Goal: Task Accomplishment & Management: Complete application form

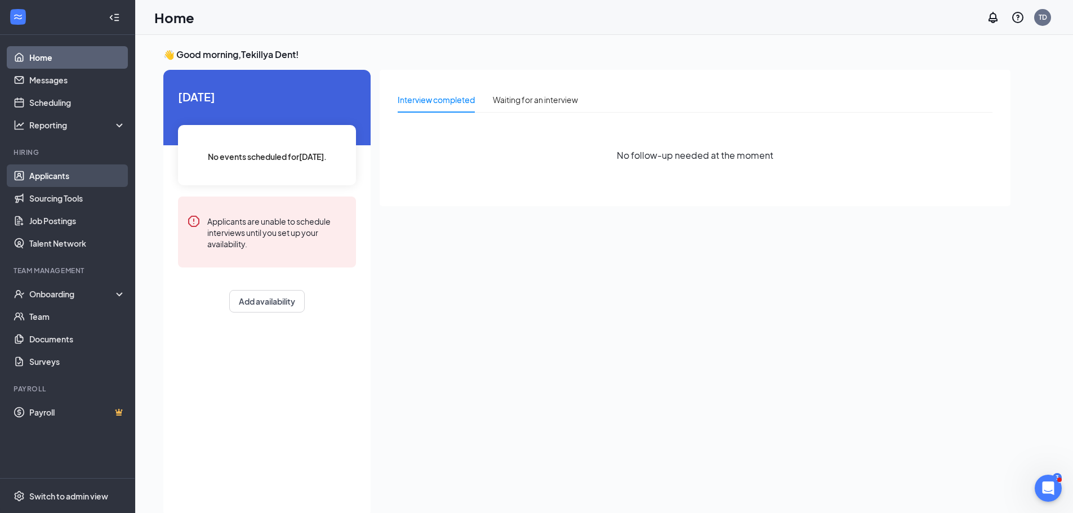
click at [74, 177] on link "Applicants" at bounding box center [77, 175] width 96 height 23
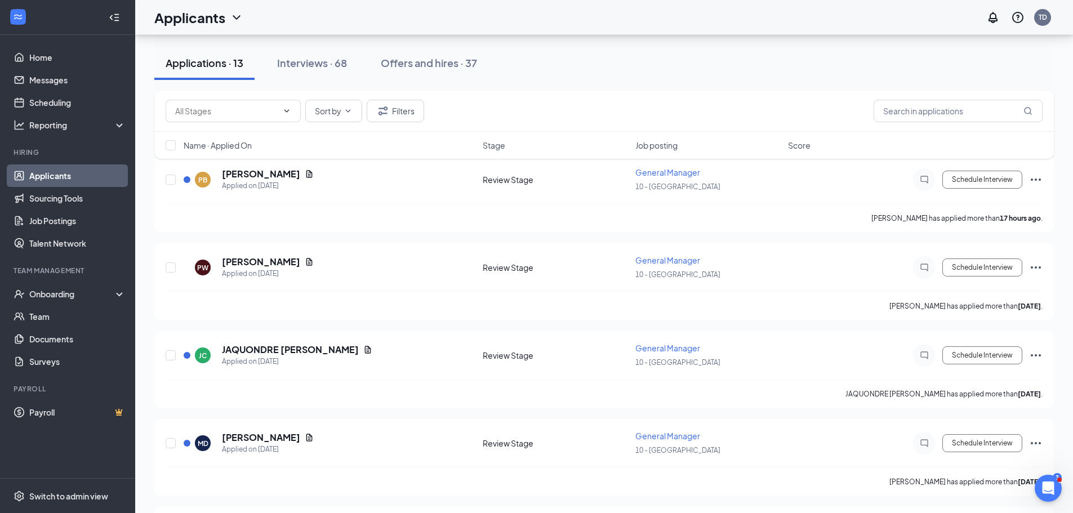
scroll to position [113, 0]
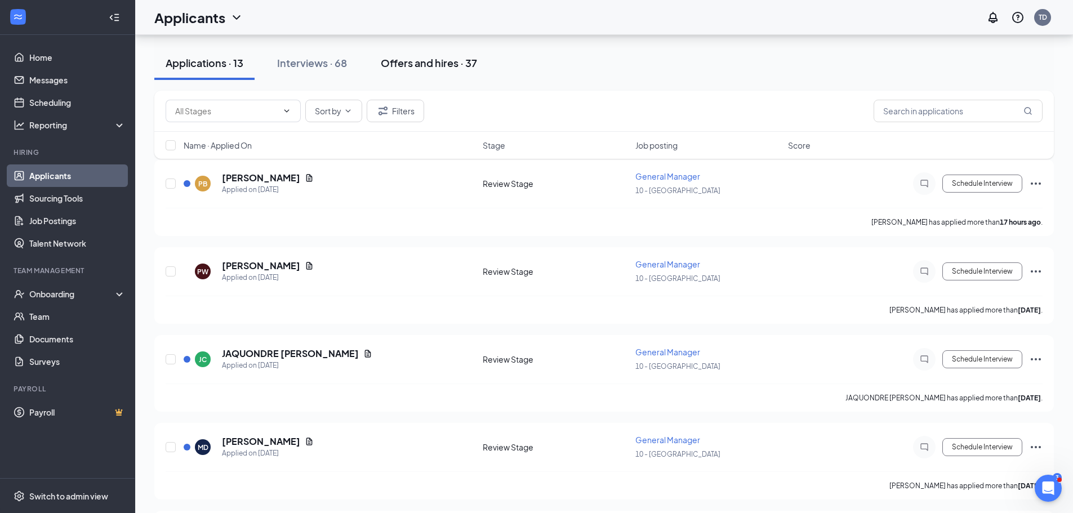
click at [430, 55] on button "Offers and hires · 37" at bounding box center [428, 63] width 119 height 34
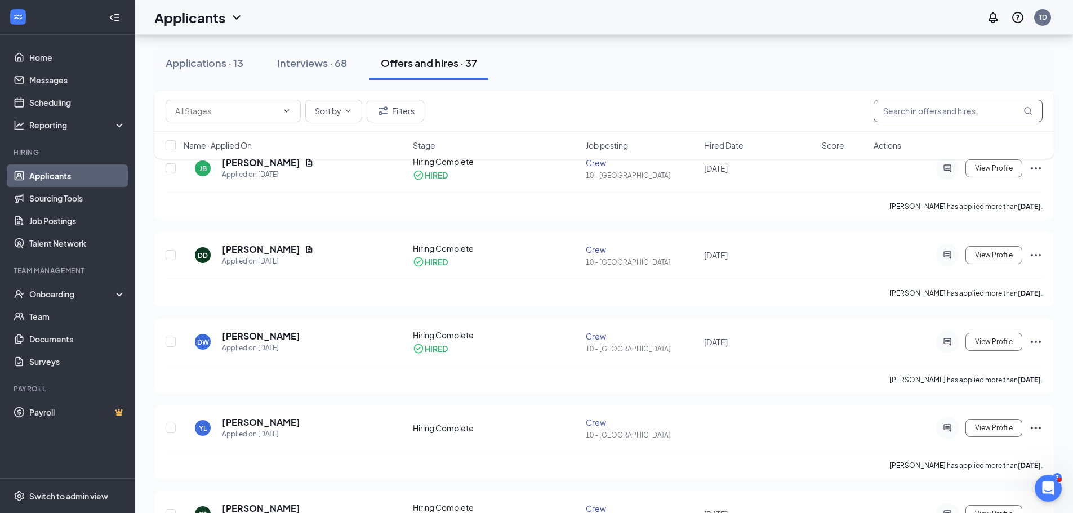
scroll to position [732, 0]
click at [900, 121] on input "text" at bounding box center [958, 111] width 169 height 23
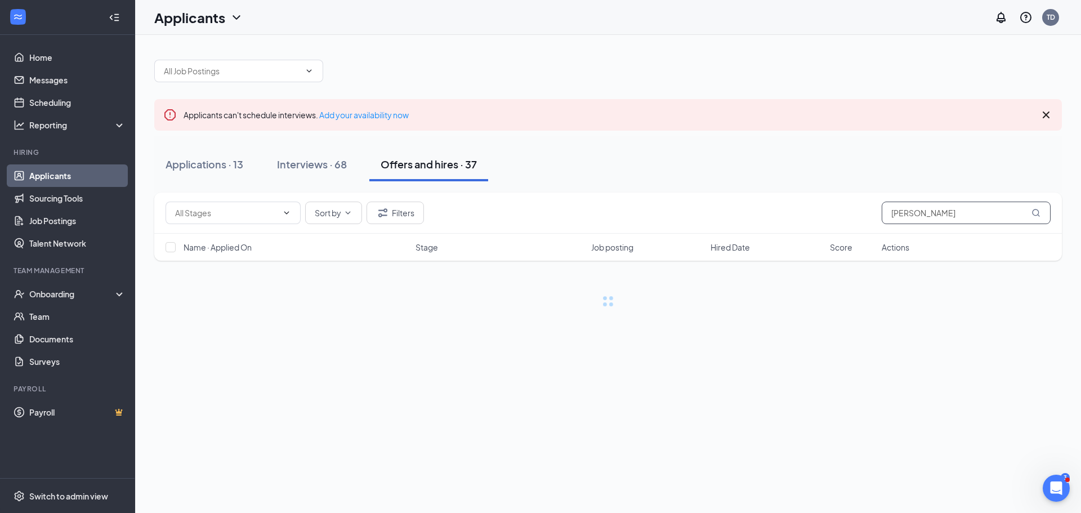
type input "[PERSON_NAME]"
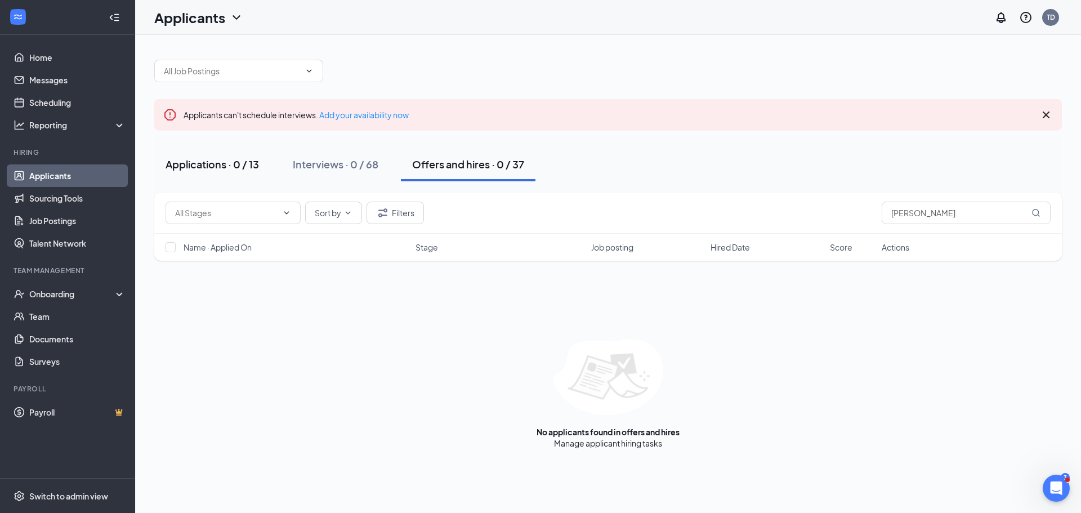
click at [239, 165] on div "Applications · 0 / 13" at bounding box center [212, 164] width 93 height 14
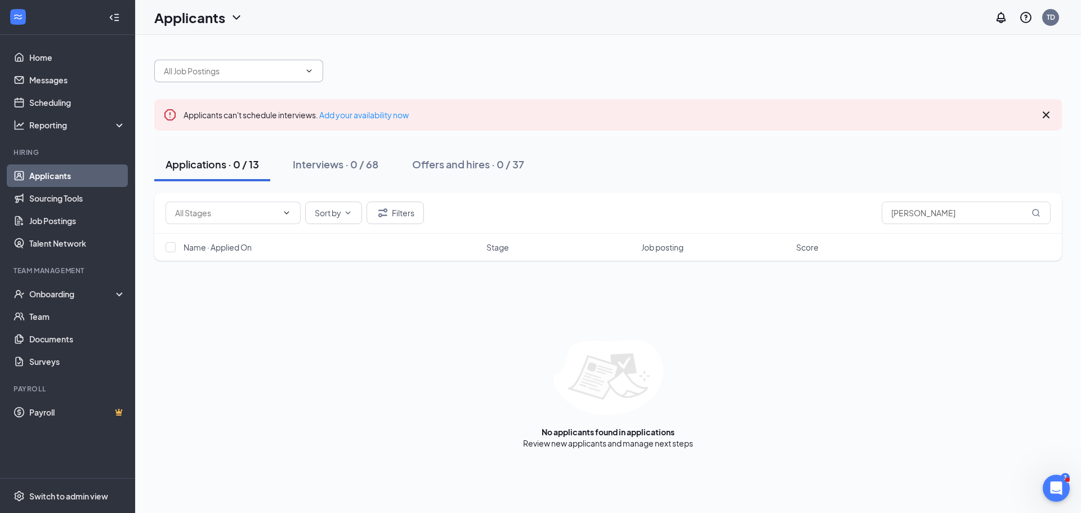
click at [294, 72] on input "text" at bounding box center [232, 71] width 136 height 12
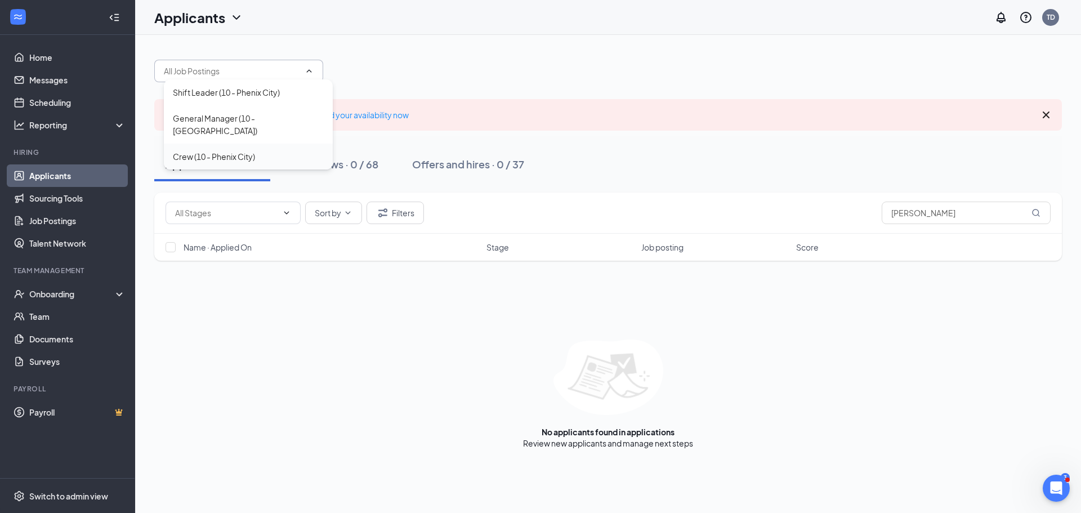
click at [272, 150] on div "Crew (10 - Phenix City)" at bounding box center [248, 156] width 151 height 12
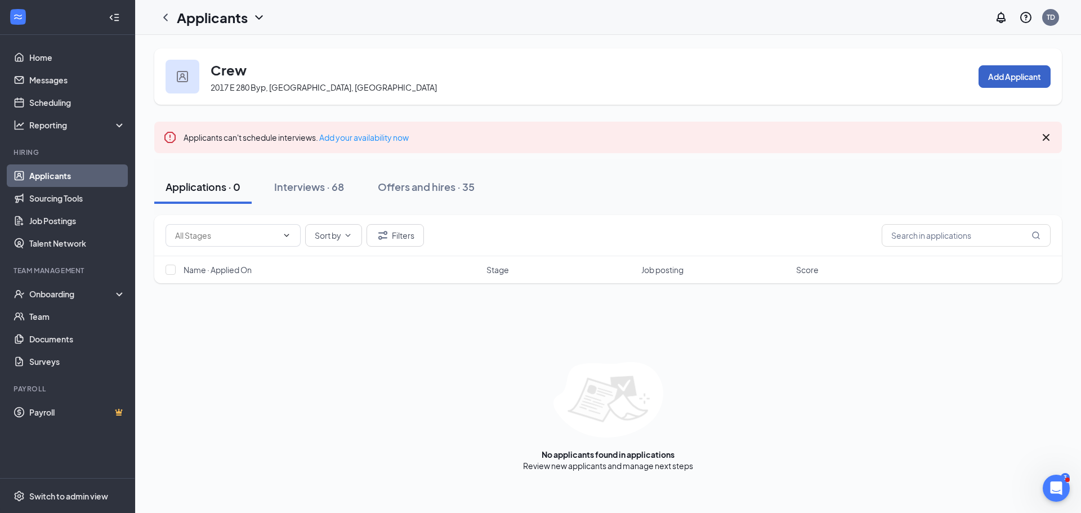
click at [1034, 73] on button "Add Applicant" at bounding box center [1015, 76] width 72 height 23
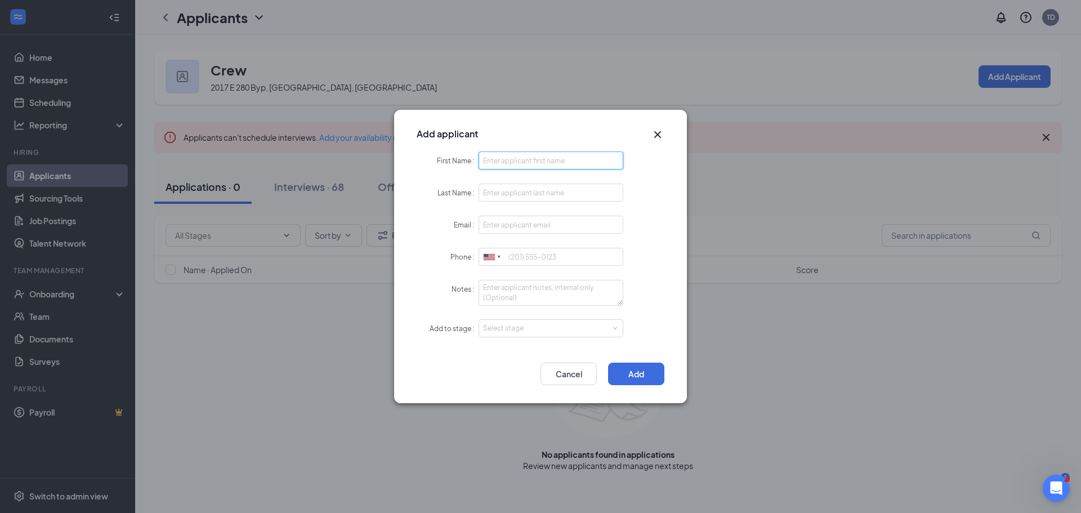
click at [521, 157] on input "First Name" at bounding box center [551, 161] width 145 height 18
type input "Amauri"
type input "[PERSON_NAME]"
click at [514, 255] on input "Phone" at bounding box center [551, 257] width 145 height 18
click at [655, 129] on icon "Cross" at bounding box center [658, 135] width 14 height 14
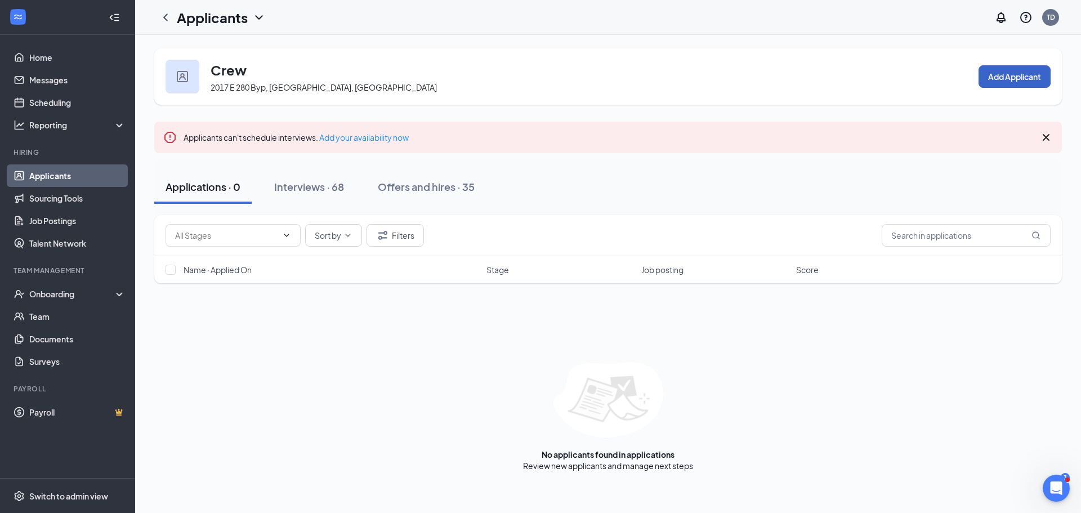
click at [1021, 72] on button "Add Applicant" at bounding box center [1015, 76] width 72 height 23
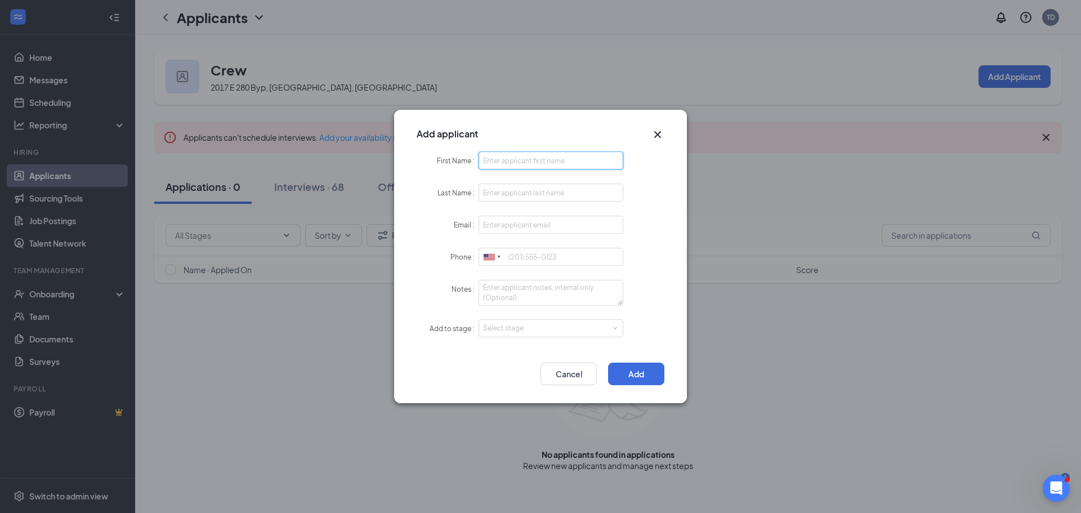
click at [573, 161] on input "First Name" at bounding box center [551, 161] width 145 height 18
type input "Amauri"
click at [562, 196] on input "Last Name" at bounding box center [551, 193] width 145 height 18
type input "[PERSON_NAME]"
click at [529, 230] on input "Email" at bounding box center [551, 225] width 145 height 18
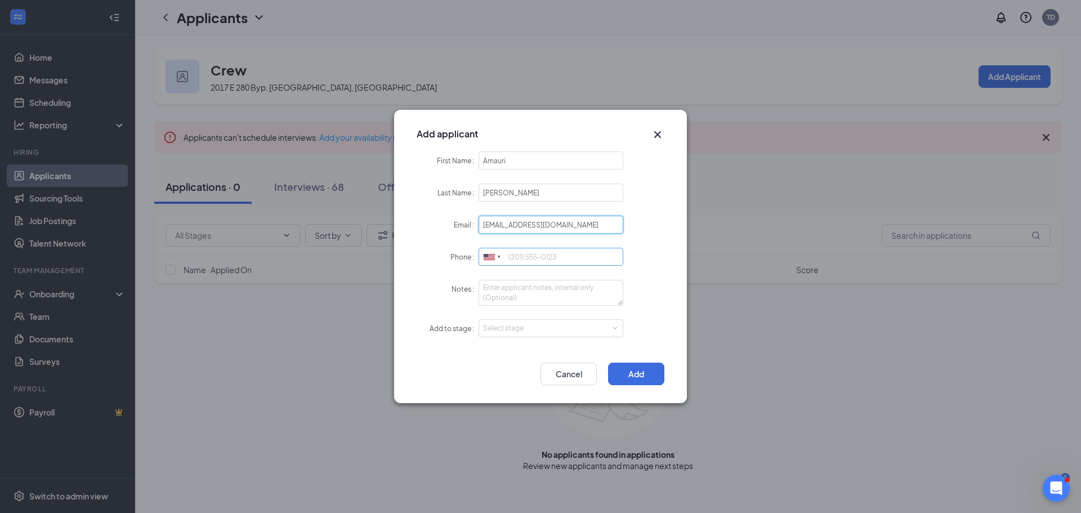
type input "[EMAIL_ADDRESS][DOMAIN_NAME]"
click at [522, 262] on input "Phone" at bounding box center [551, 257] width 145 height 18
click at [491, 325] on div "Select stage" at bounding box center [548, 328] width 131 height 11
type input "9842321665"
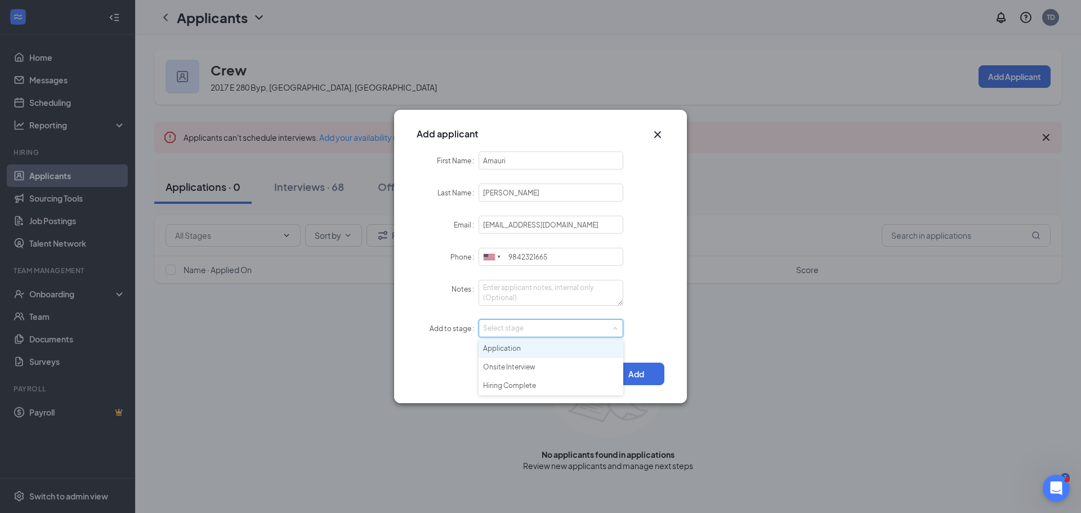
click at [544, 346] on li "Application" at bounding box center [551, 349] width 145 height 19
click at [594, 329] on div "Select stage Application" at bounding box center [551, 328] width 136 height 17
click at [651, 335] on div "Add to stage Select stage Application" at bounding box center [541, 328] width 248 height 19
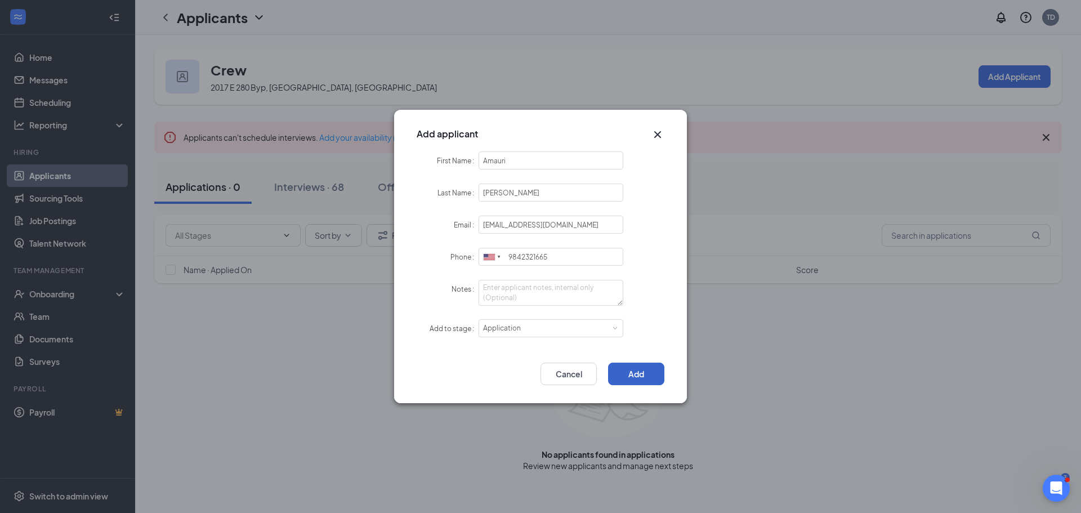
click at [652, 372] on button "Add" at bounding box center [636, 374] width 56 height 23
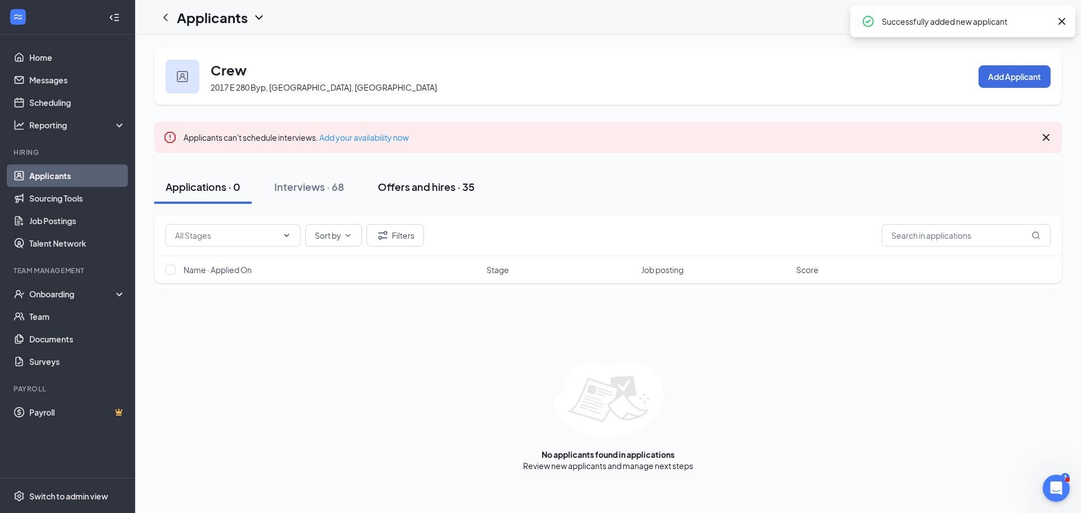
click at [438, 184] on div "Offers and hires · 35" at bounding box center [426, 187] width 97 height 14
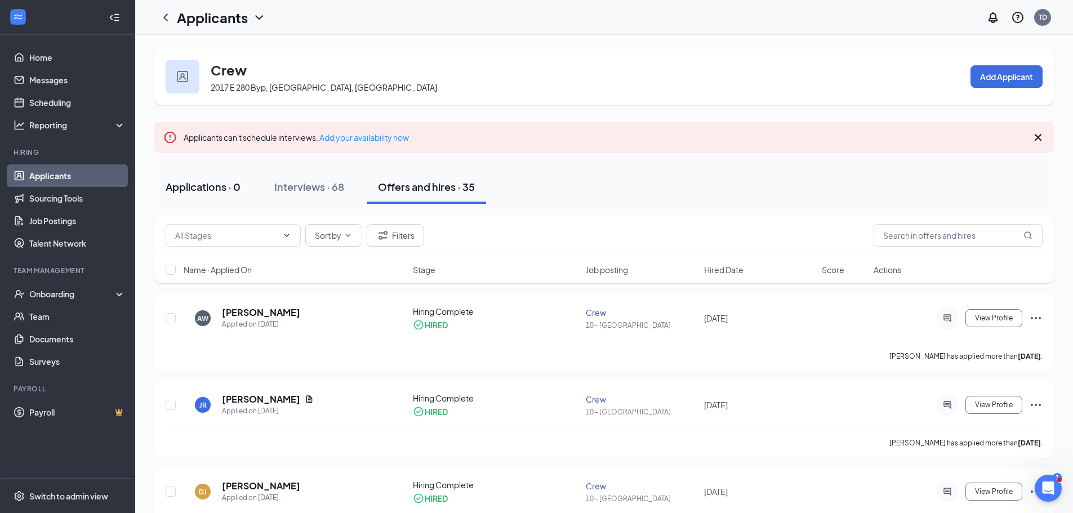
click at [208, 189] on div "Applications · 0" at bounding box center [203, 187] width 75 height 14
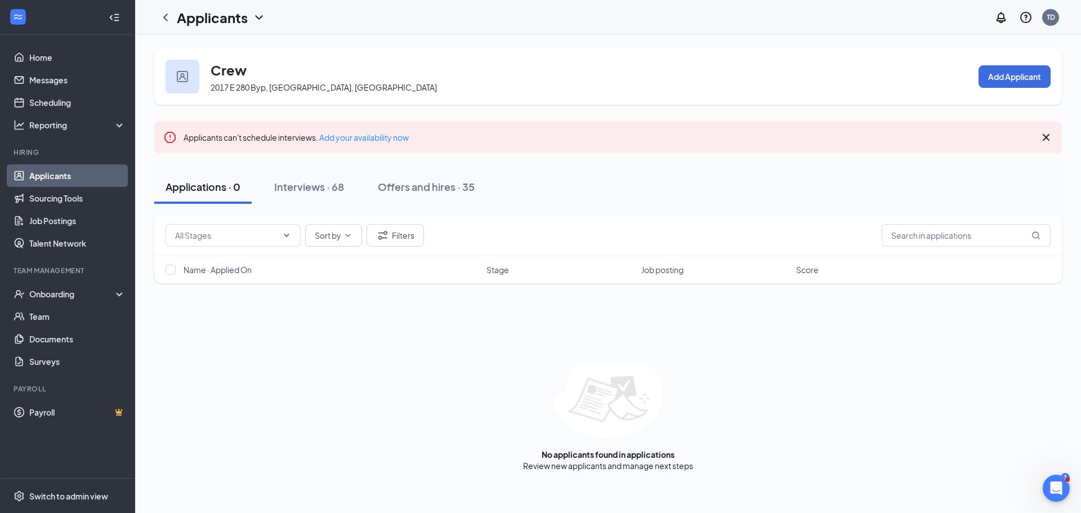
click at [208, 190] on div "Applications · 0" at bounding box center [203, 187] width 75 height 14
click at [319, 191] on div "Interviews · 68" at bounding box center [309, 187] width 70 height 14
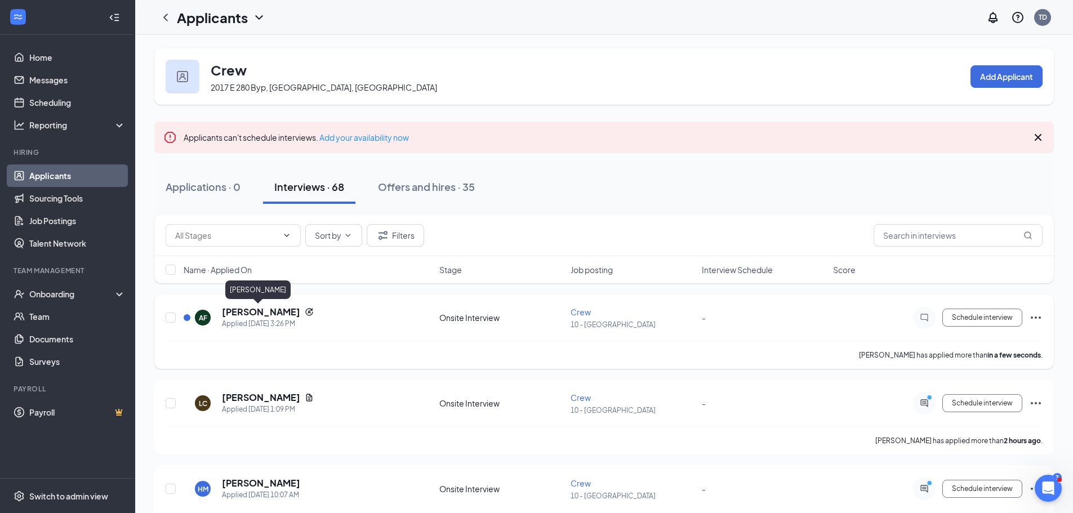
click at [238, 312] on h5 "[PERSON_NAME]" at bounding box center [261, 312] width 78 height 12
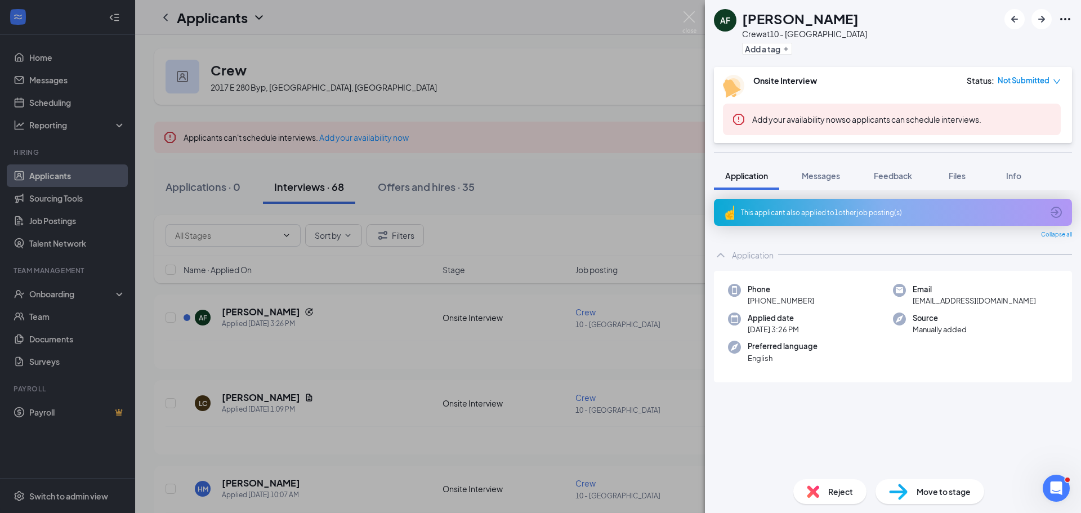
click at [914, 492] on div "Move to stage" at bounding box center [930, 491] width 109 height 25
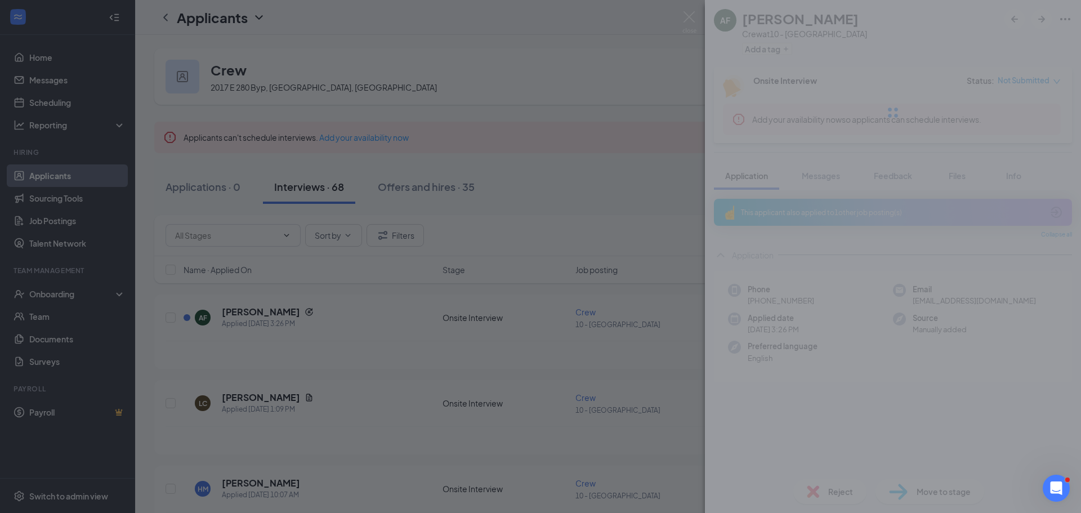
type input "Hiring Complete (final stage)"
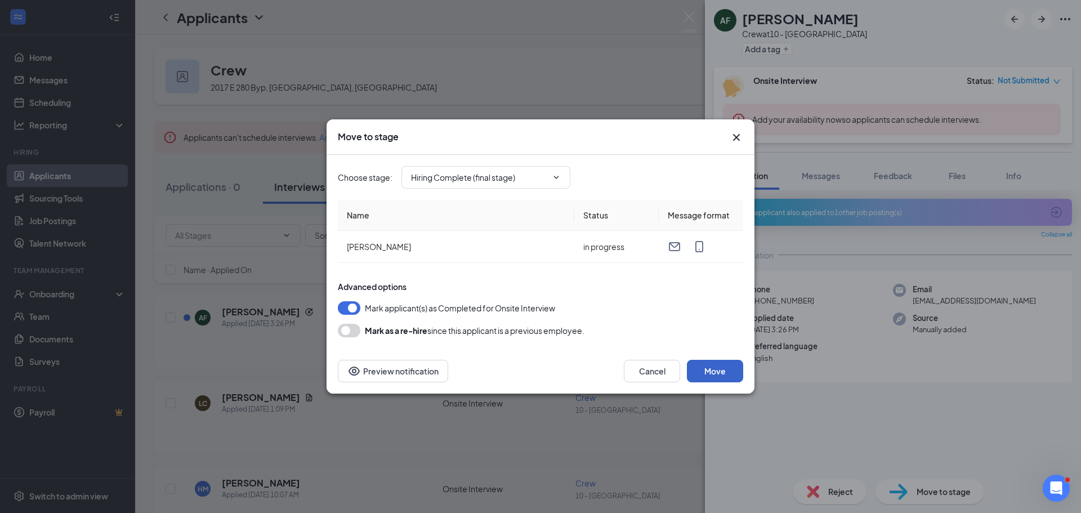
click at [712, 373] on button "Move" at bounding box center [715, 371] width 56 height 23
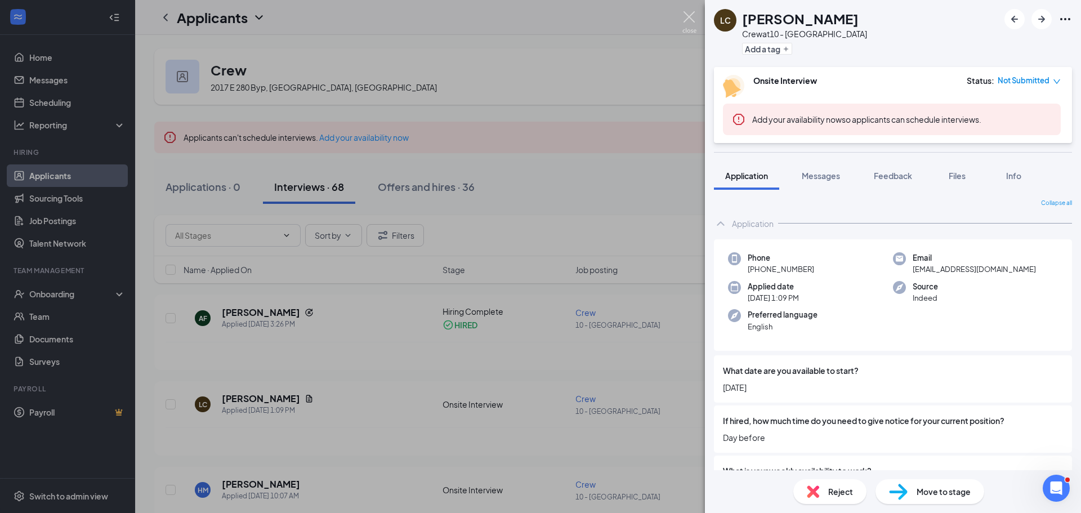
click at [690, 16] on img at bounding box center [690, 22] width 14 height 22
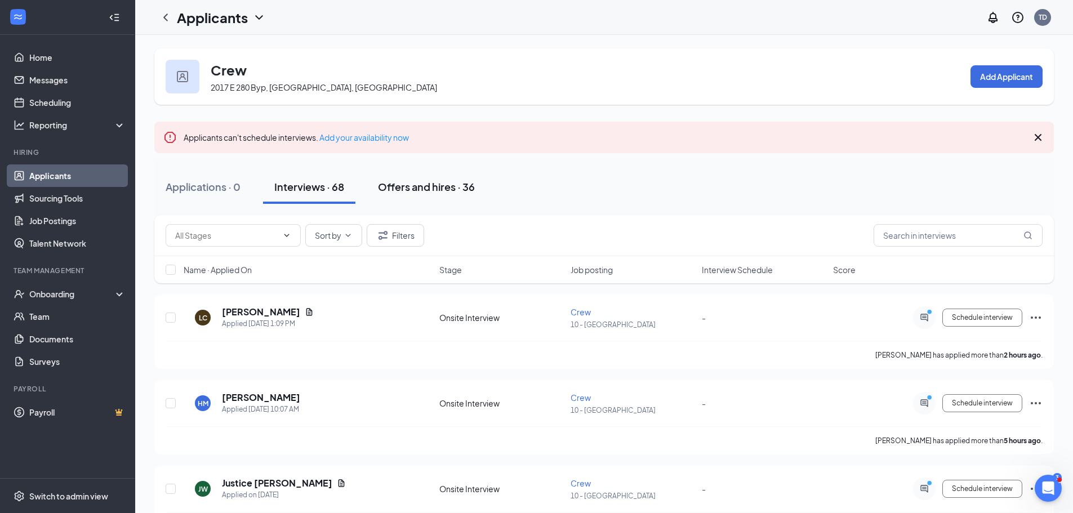
click at [426, 182] on div "Offers and hires · 36" at bounding box center [426, 187] width 97 height 14
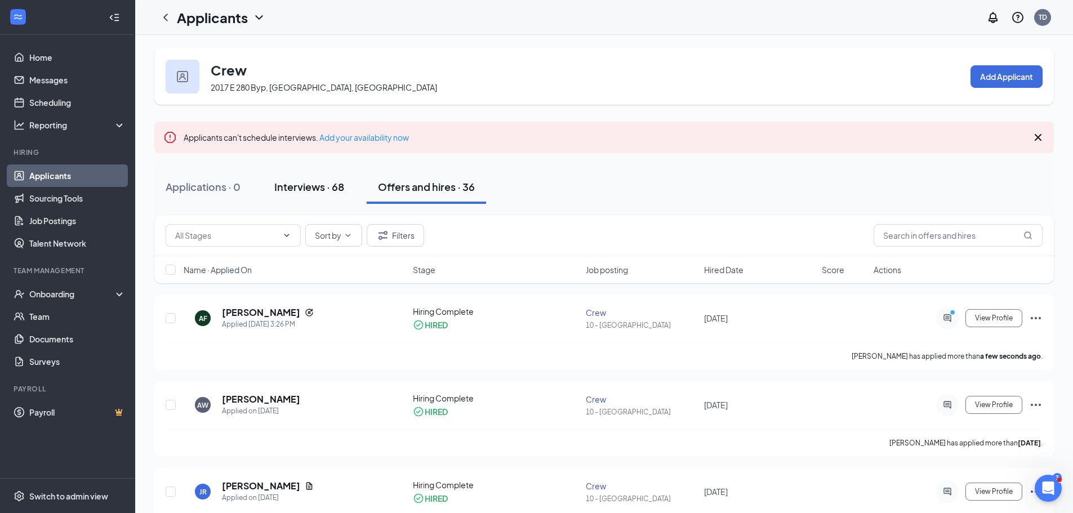
click at [311, 184] on div "Interviews · 68" at bounding box center [309, 187] width 70 height 14
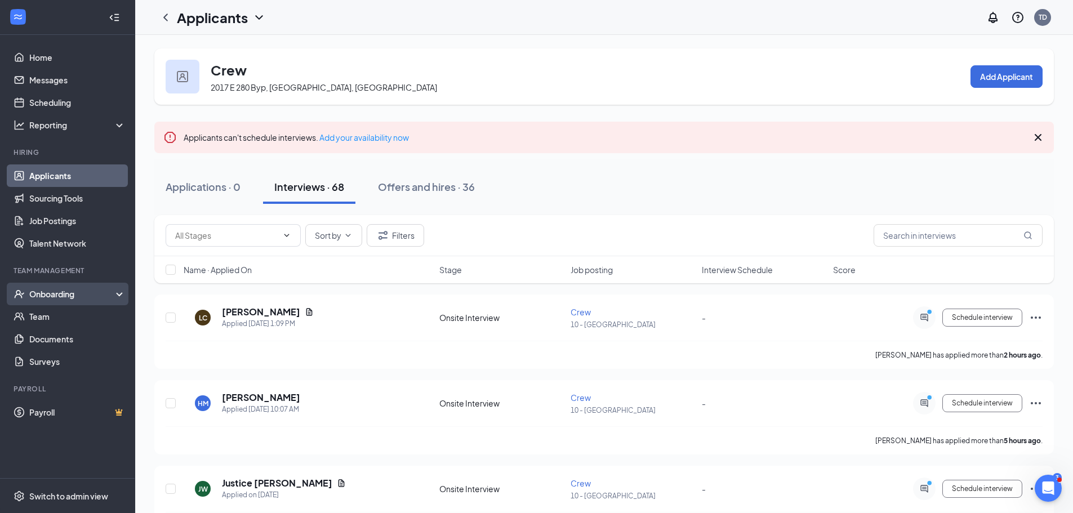
click at [47, 289] on div "Onboarding" at bounding box center [72, 293] width 87 height 11
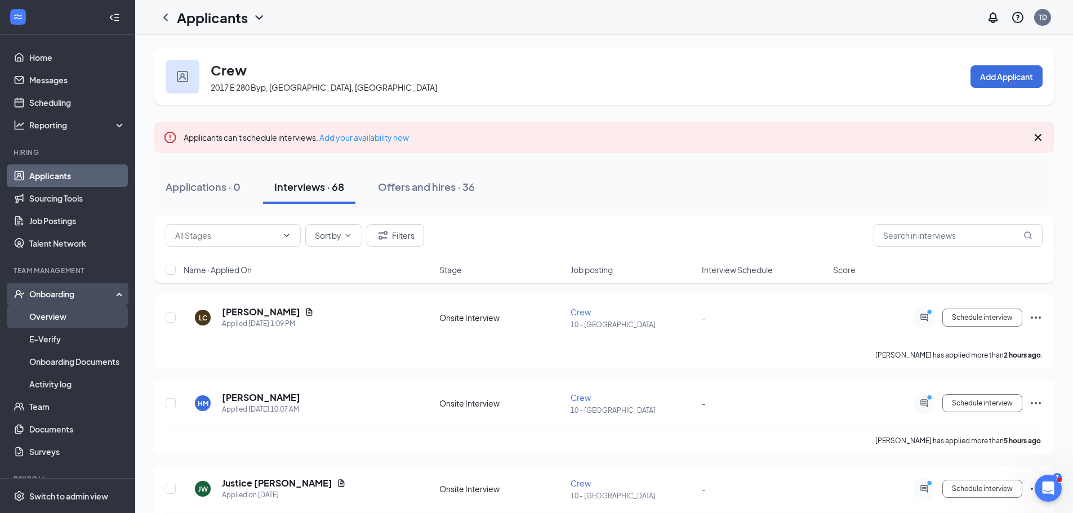
click at [51, 311] on link "Overview" at bounding box center [77, 316] width 96 height 23
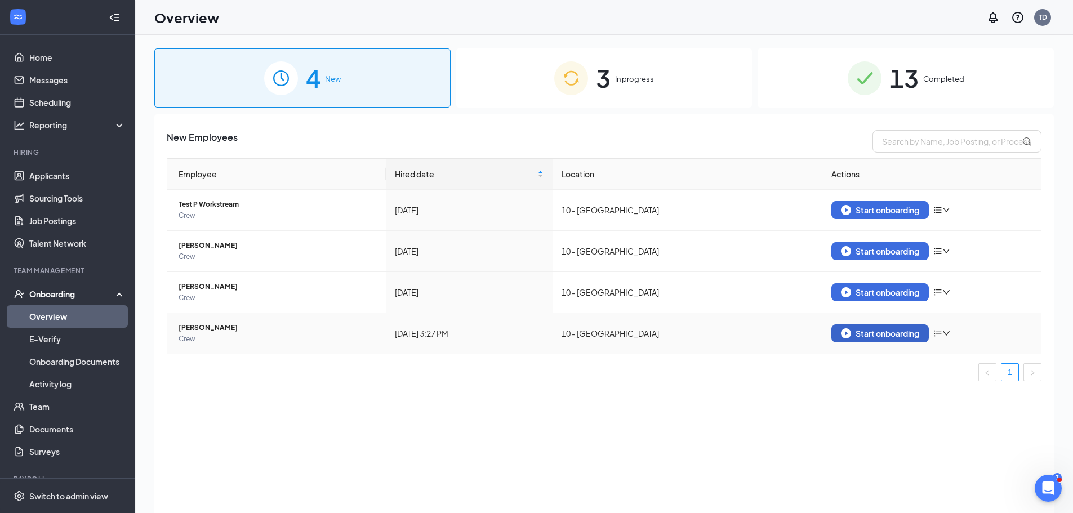
click at [861, 331] on div "Start onboarding" at bounding box center [880, 333] width 78 height 10
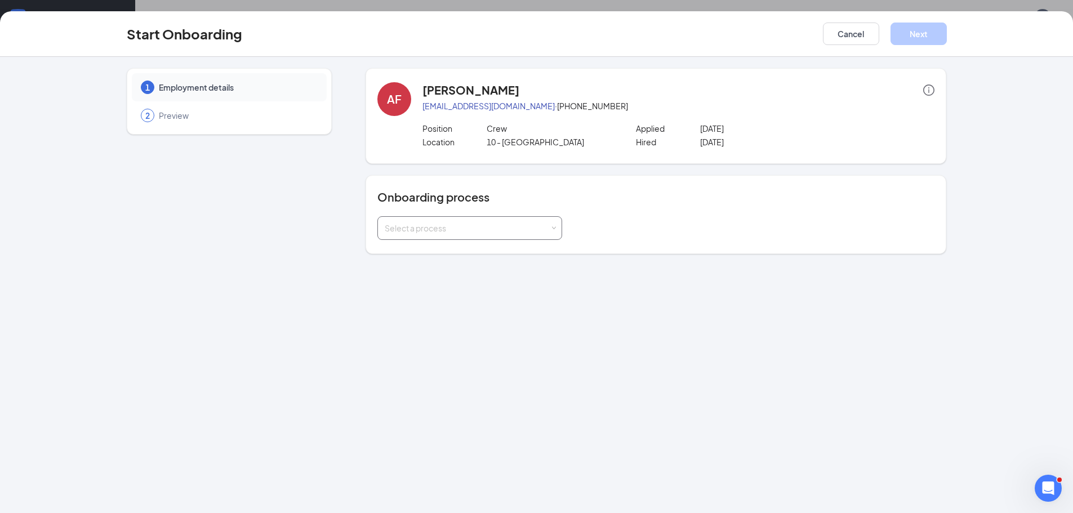
click at [553, 230] on span at bounding box center [553, 228] width 5 height 5
click at [537, 248] on li "General Onboarding Process" at bounding box center [469, 252] width 185 height 20
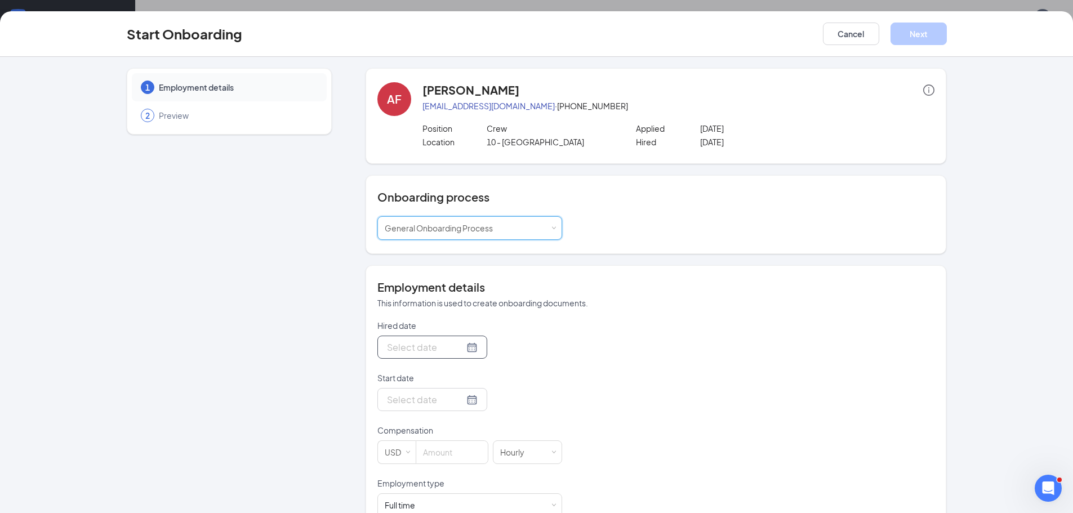
click at [458, 347] on div at bounding box center [432, 347] width 91 height 14
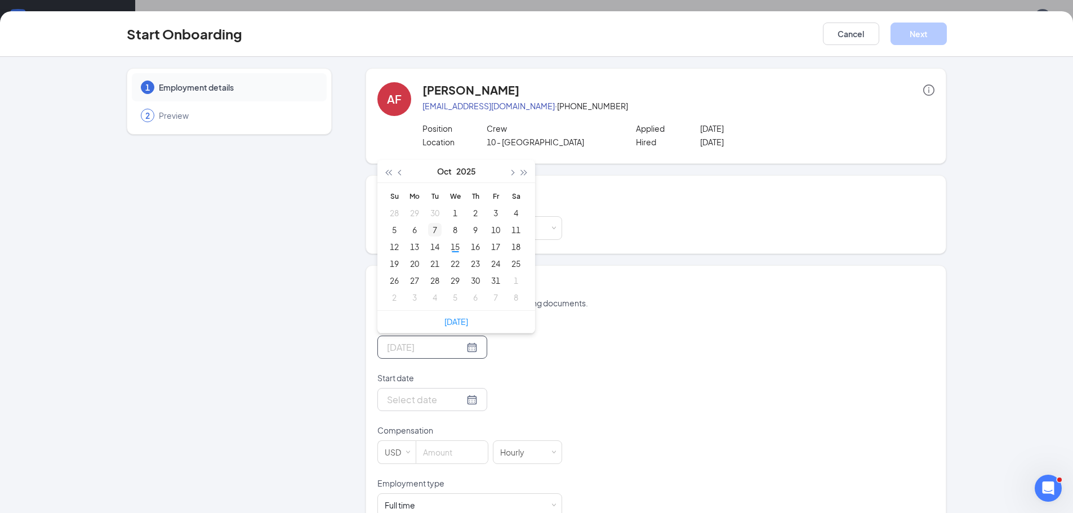
type input "[DATE]"
click at [428, 232] on div "7" at bounding box center [435, 230] width 14 height 14
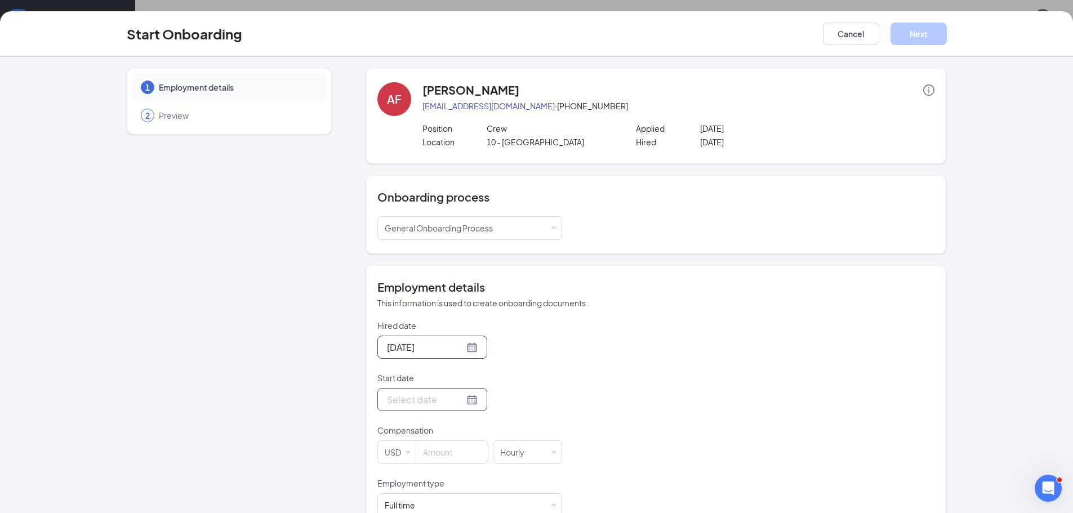
click at [423, 399] on input "Start date" at bounding box center [425, 400] width 77 height 14
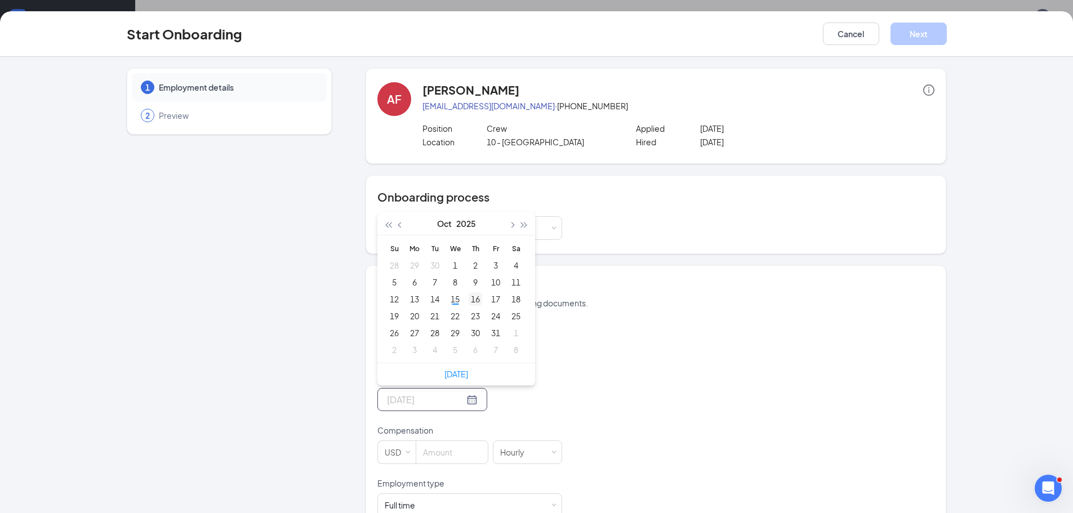
type input "[DATE]"
click at [471, 300] on div "16" at bounding box center [476, 299] width 14 height 14
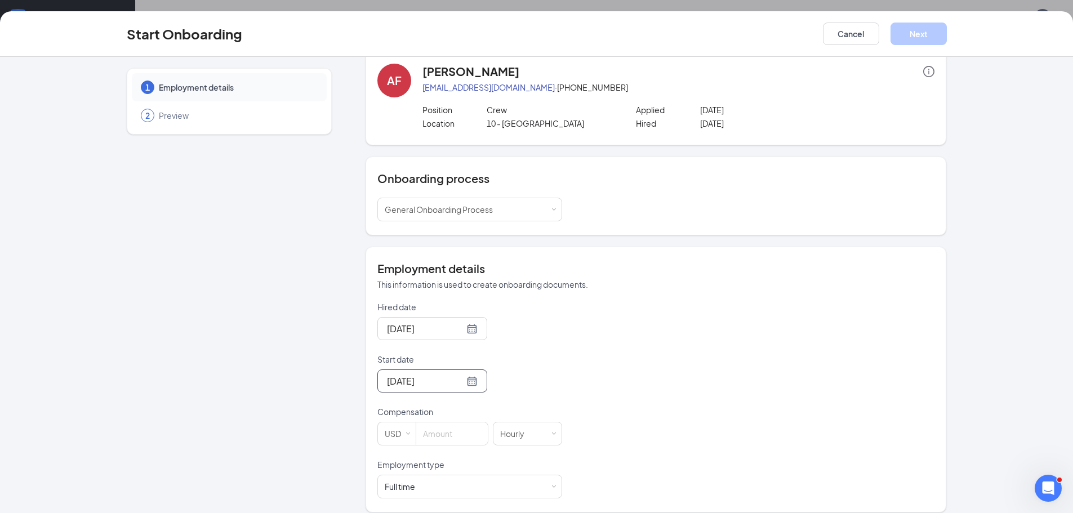
scroll to position [29, 0]
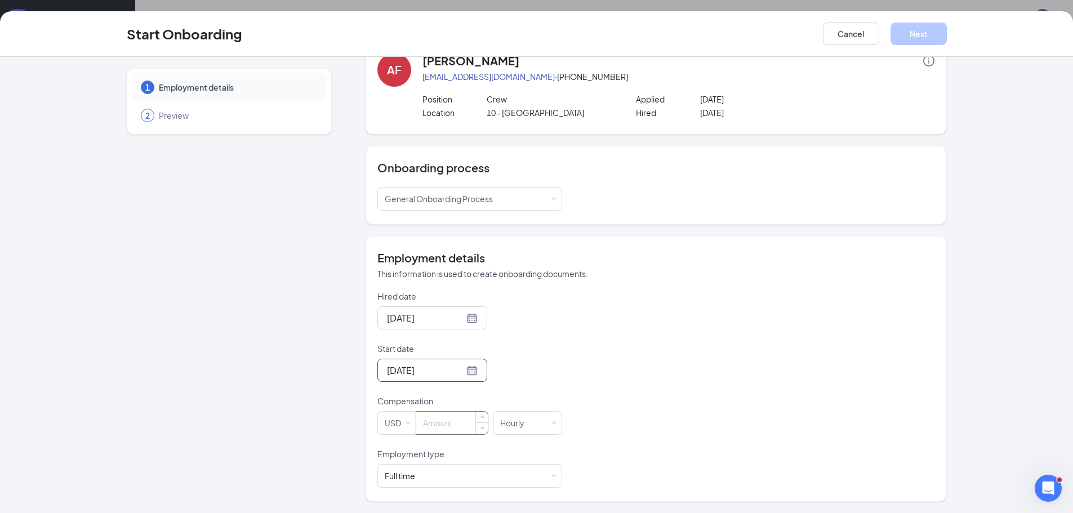
click at [439, 413] on div at bounding box center [452, 423] width 73 height 24
click at [438, 418] on input at bounding box center [452, 423] width 72 height 23
click at [427, 423] on input at bounding box center [452, 423] width 72 height 23
drag, startPoint x: 704, startPoint y: 391, endPoint x: 635, endPoint y: 389, distance: 69.3
click at [703, 391] on div "Hired date [DATE] [DATE] Su Mo Tu We Th Fr Sa 28 29 30 1 2 3 4 5 6 7 8 9 10 11 …" at bounding box center [655, 389] width 557 height 197
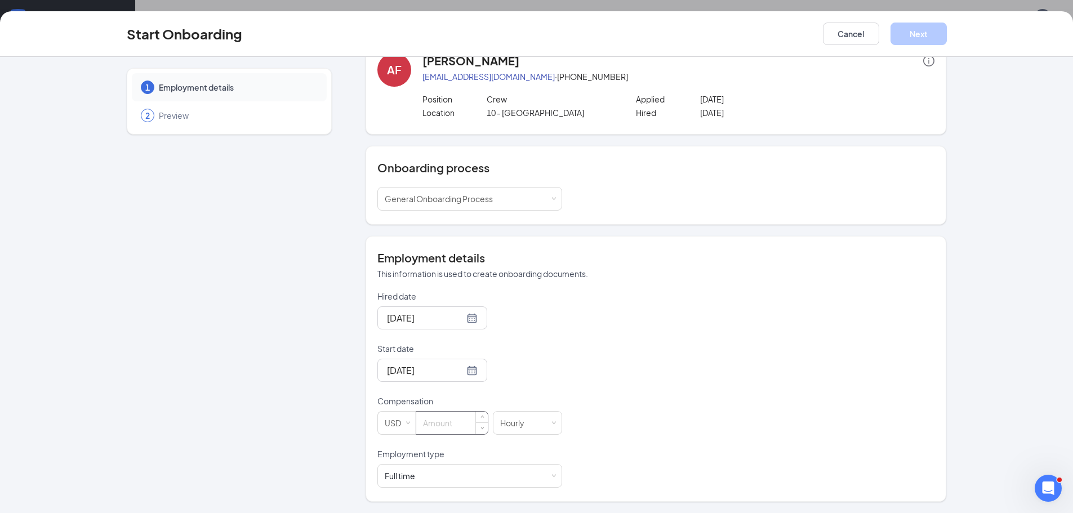
click at [457, 420] on input at bounding box center [452, 423] width 72 height 23
type input "11"
drag, startPoint x: 550, startPoint y: 477, endPoint x: 545, endPoint y: 480, distance: 5.8
click at [551, 478] on span at bounding box center [553, 476] width 5 height 5
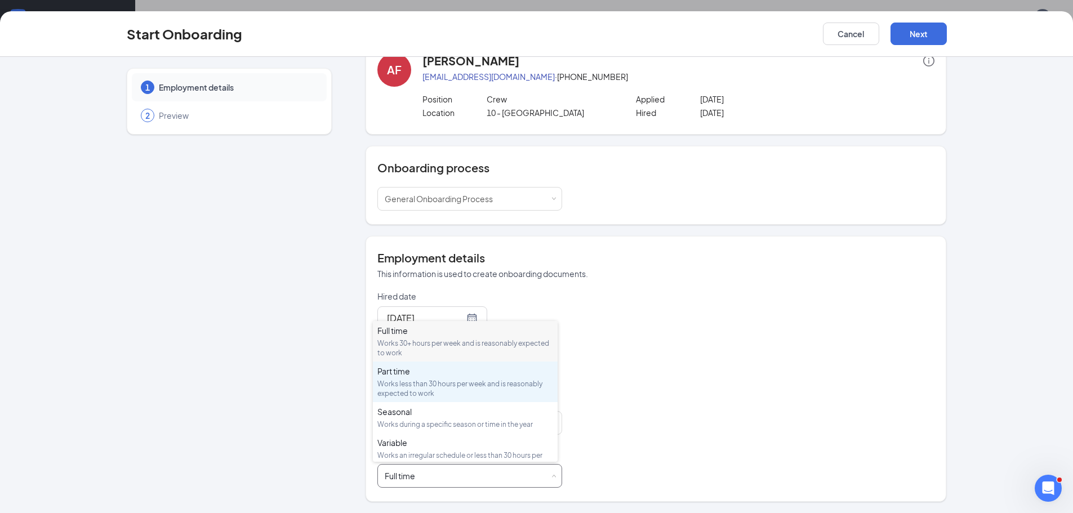
click at [422, 381] on div "Works less than 30 hours per week and is reasonably expected to work" at bounding box center [465, 388] width 176 height 19
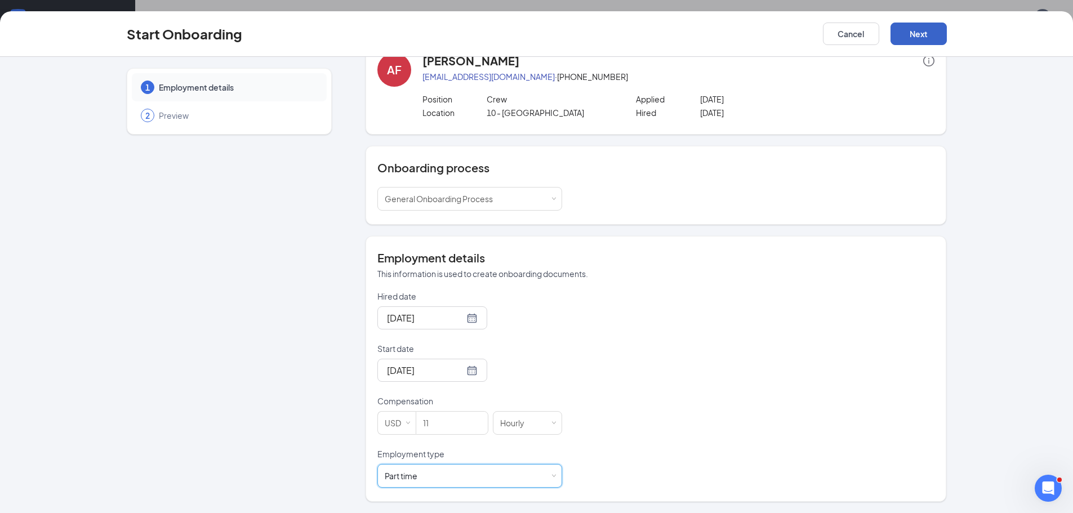
click at [925, 29] on button "Next" at bounding box center [918, 34] width 56 height 23
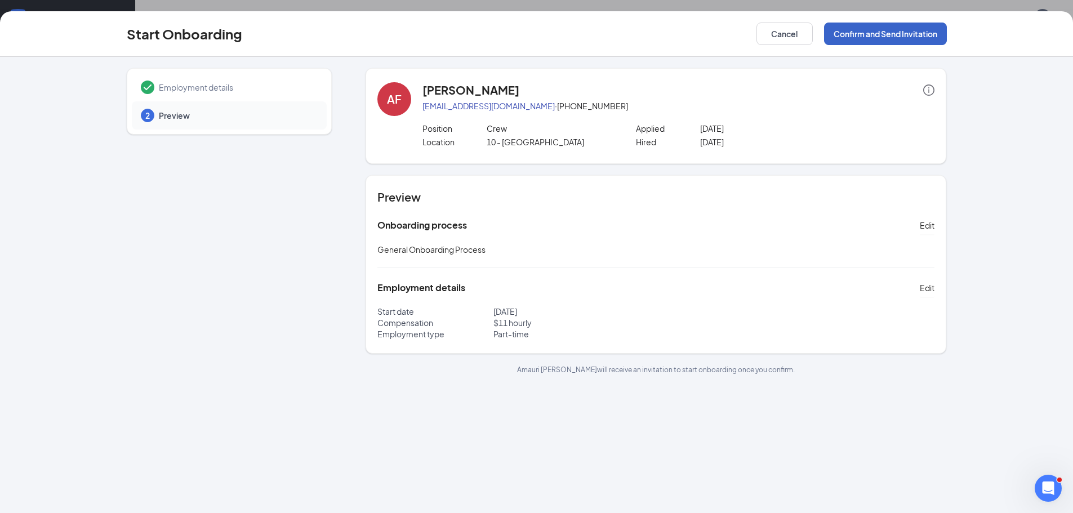
click at [850, 29] on button "Confirm and Send Invitation" at bounding box center [885, 34] width 123 height 23
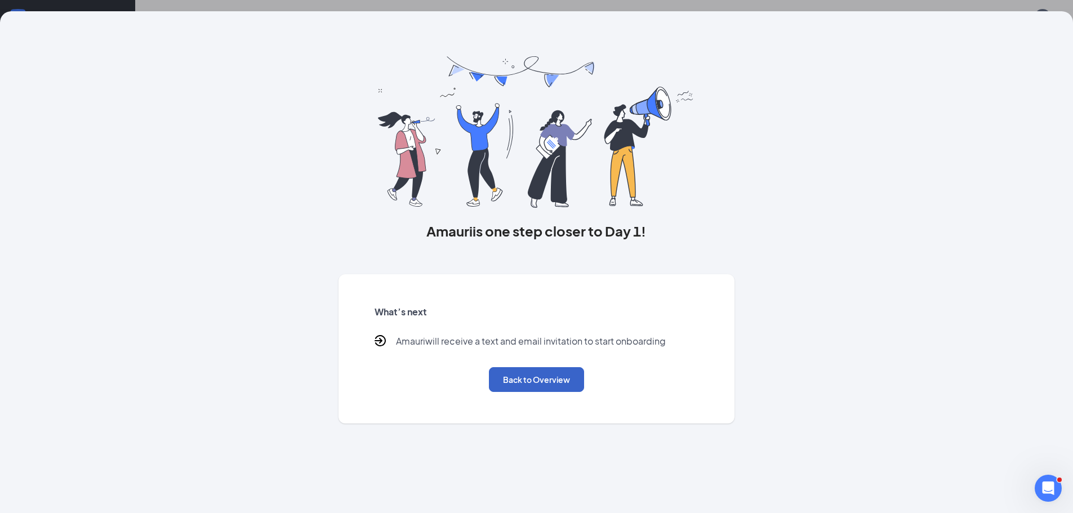
click at [533, 369] on button "Back to Overview" at bounding box center [536, 379] width 95 height 25
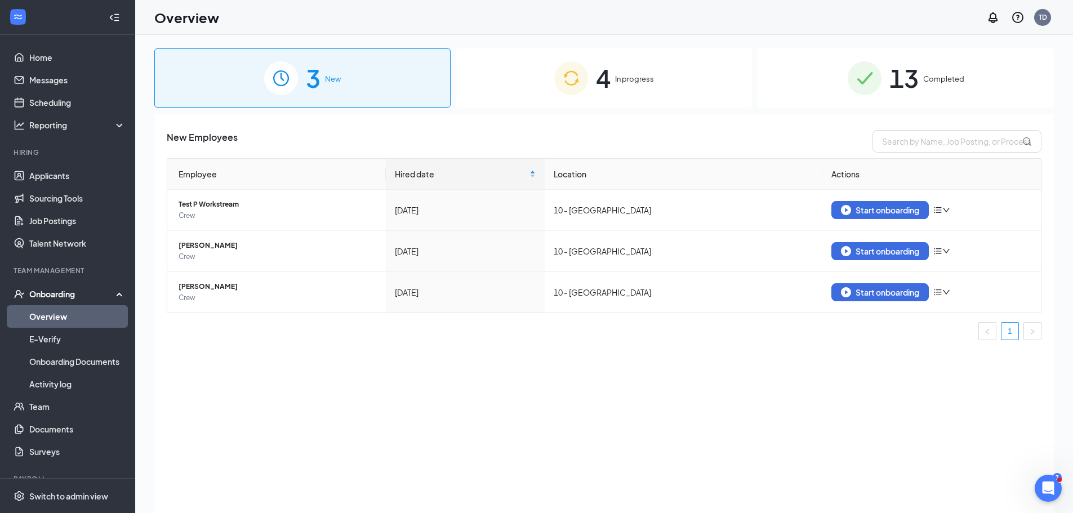
click at [638, 67] on div "4 In progress" at bounding box center [604, 77] width 296 height 59
